Goal: Transaction & Acquisition: Purchase product/service

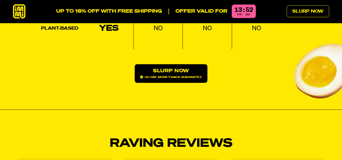
scroll to position [854, 0]
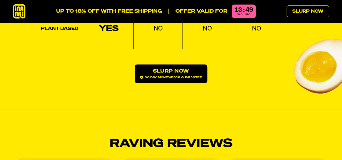
click at [171, 65] on link "Slurp Now 30 day money-back guarantee" at bounding box center [170, 74] width 72 height 19
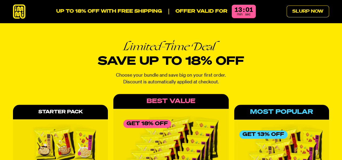
scroll to position [2208, 0]
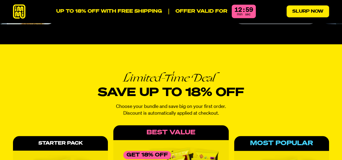
click at [325, 11] on link "Slurp Now" at bounding box center [307, 11] width 42 height 12
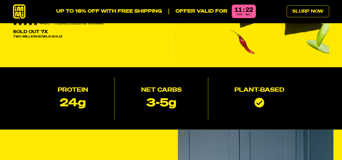
scroll to position [0, 0]
